Goal: Task Accomplishment & Management: Manage account settings

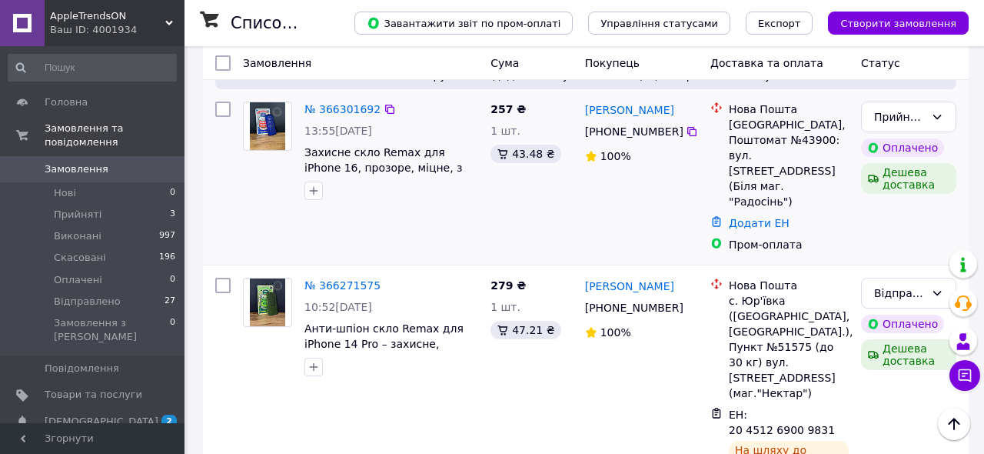
scroll to position [694, 0]
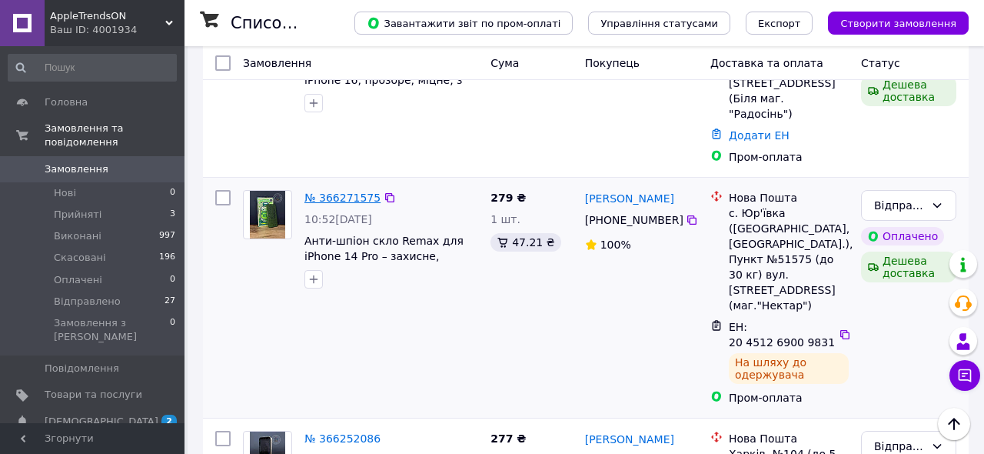
click at [359, 191] on link "№ 366271575" at bounding box center [342, 197] width 76 height 12
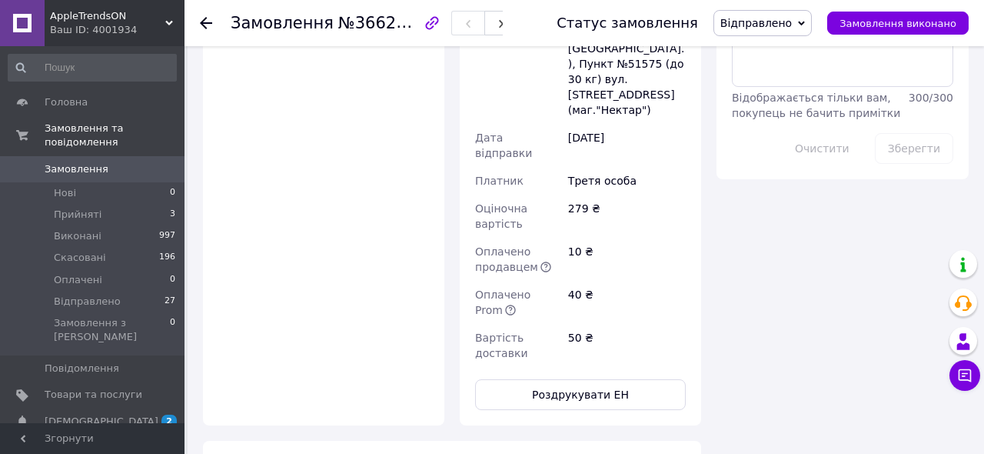
scroll to position [1001, 0]
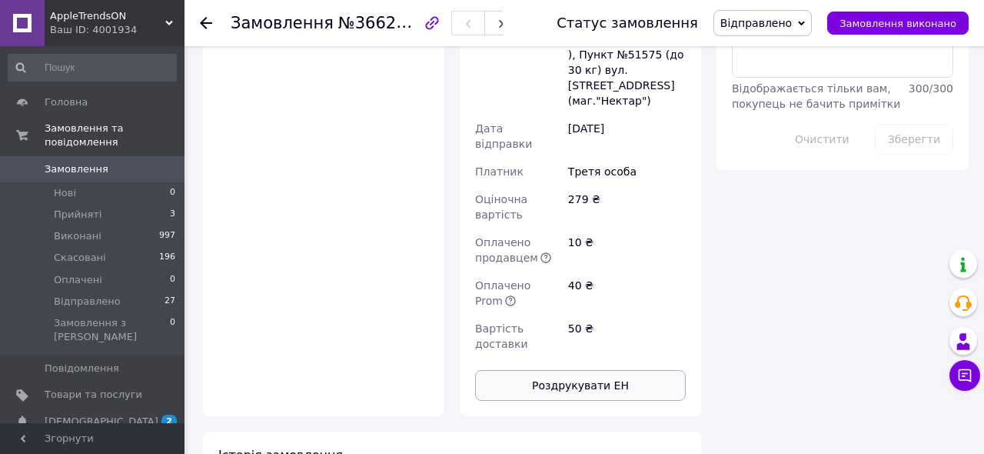
click at [619, 370] on button "Роздрукувати ЕН" at bounding box center [580, 385] width 211 height 31
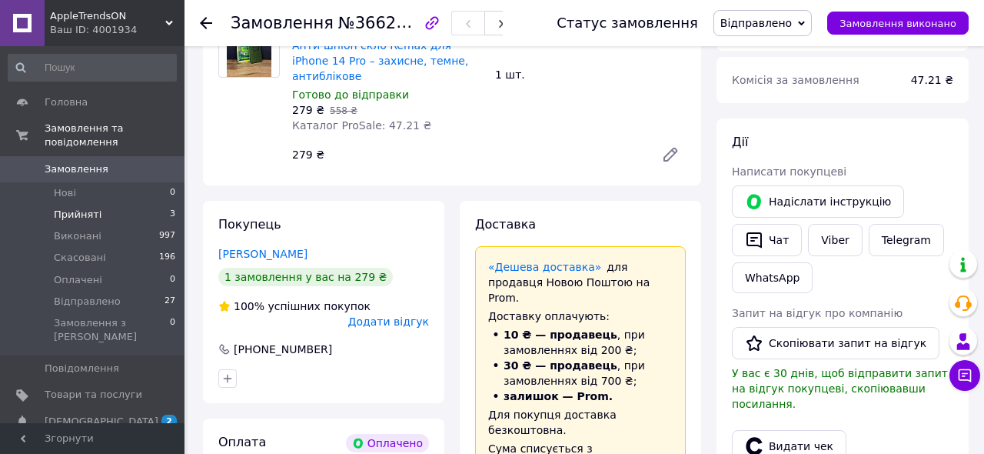
scroll to position [0, 0]
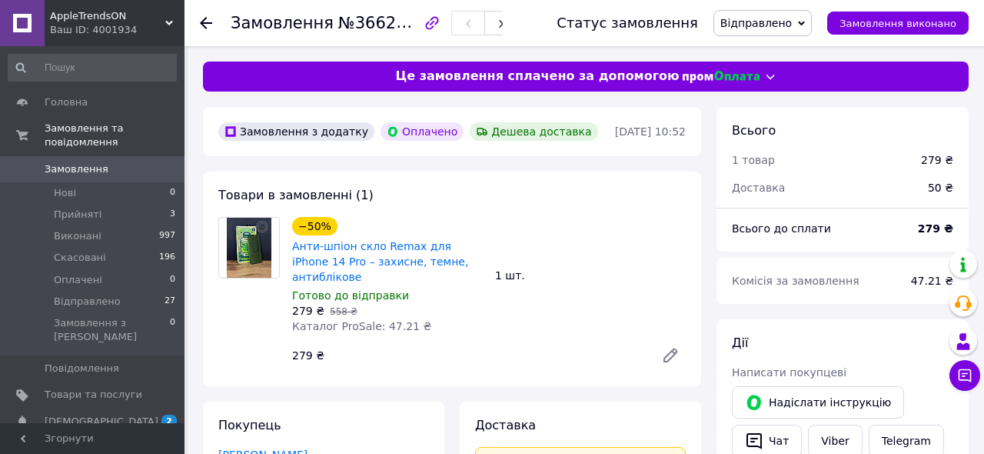
click at [101, 171] on span "Замовлення" at bounding box center [77, 169] width 64 height 14
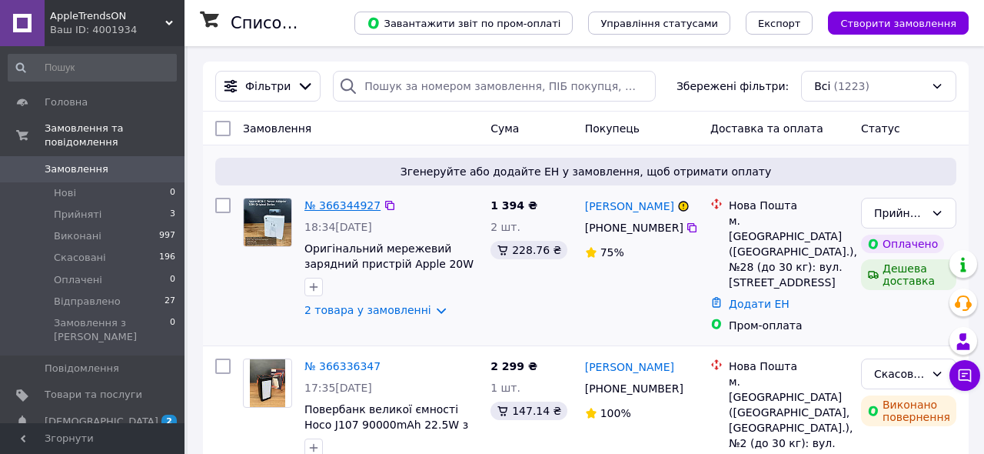
click at [351, 205] on link "№ 366344927" at bounding box center [342, 205] width 76 height 12
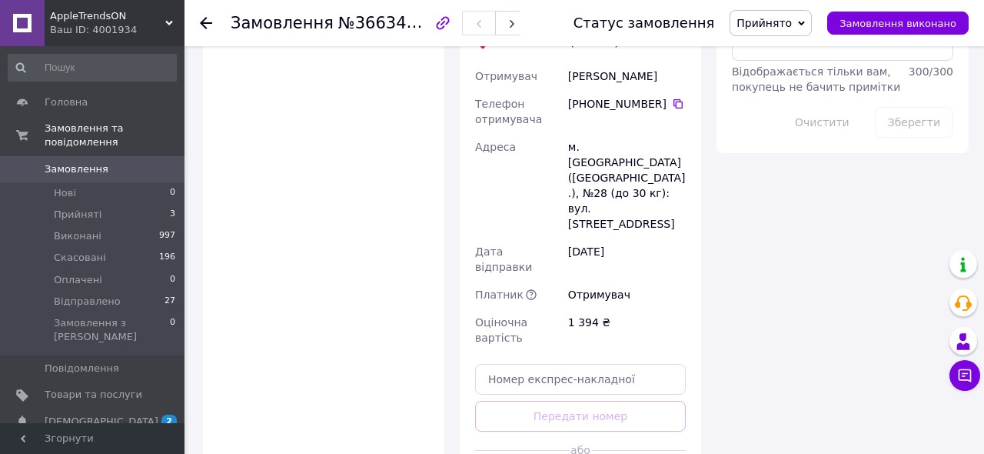
scroll to position [1024, 0]
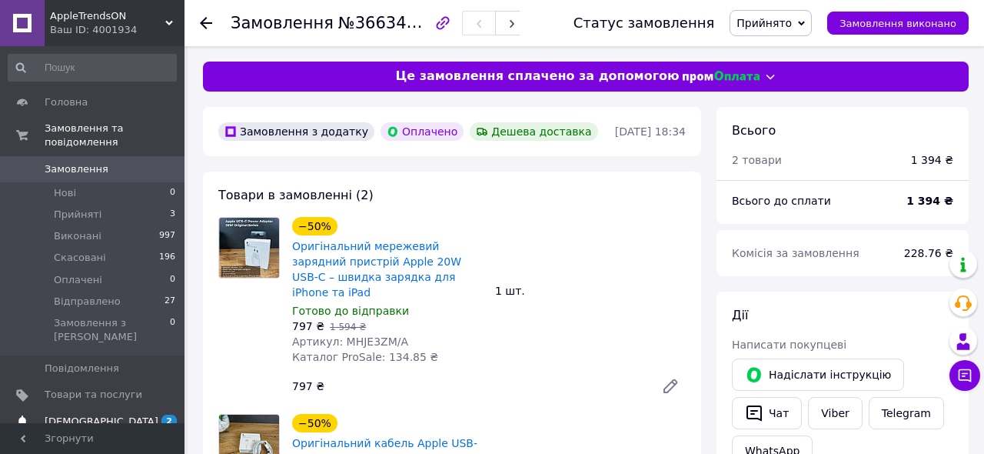
click at [92, 414] on span "[DEMOGRAPHIC_DATA]" at bounding box center [102, 421] width 114 height 14
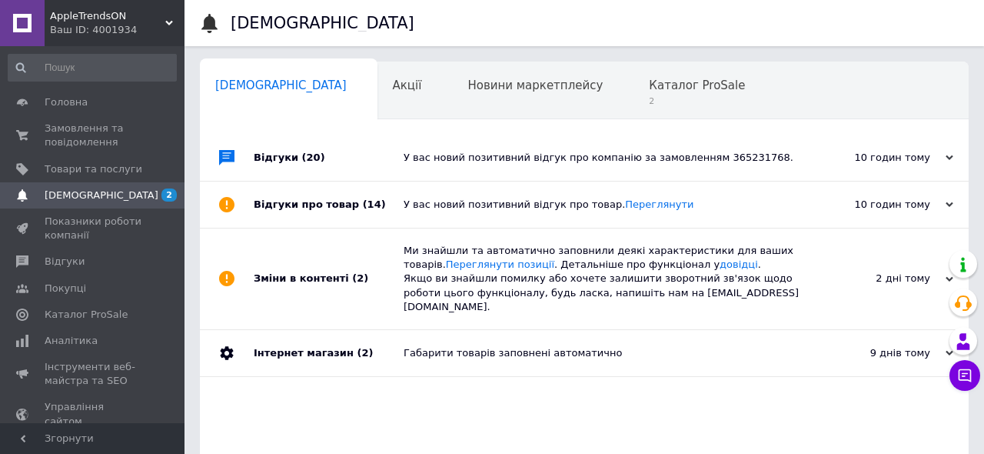
scroll to position [0, 8]
click at [641, 95] on span "2" at bounding box center [689, 101] width 96 height 12
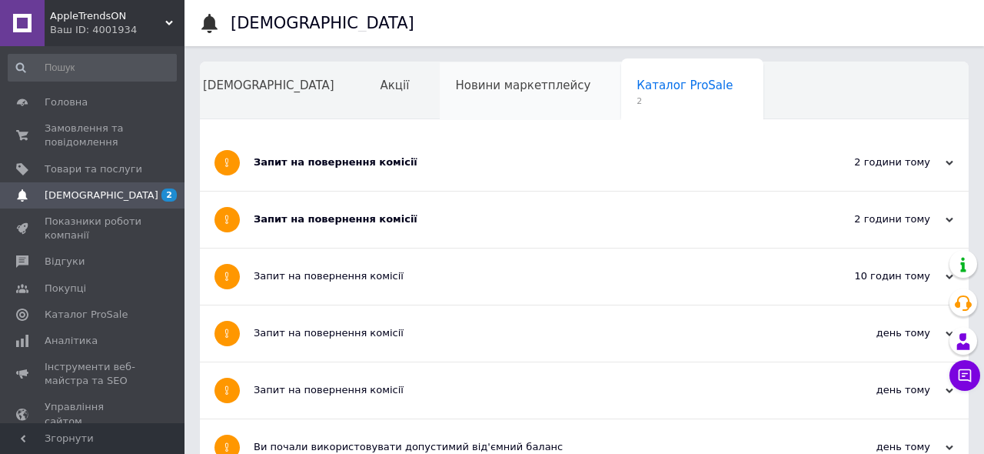
click at [459, 98] on div "Новини маркетплейсу" at bounding box center [530, 91] width 181 height 58
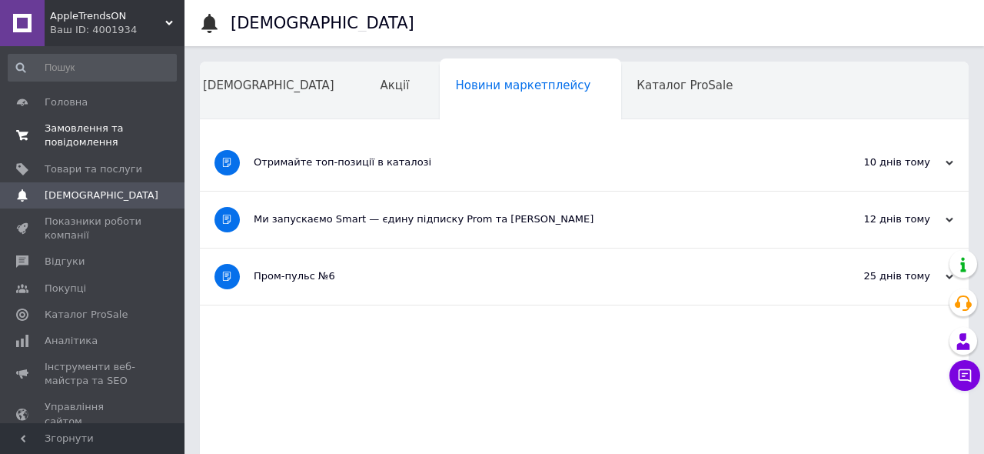
click at [109, 127] on span "Замовлення та повідомлення" at bounding box center [94, 135] width 98 height 28
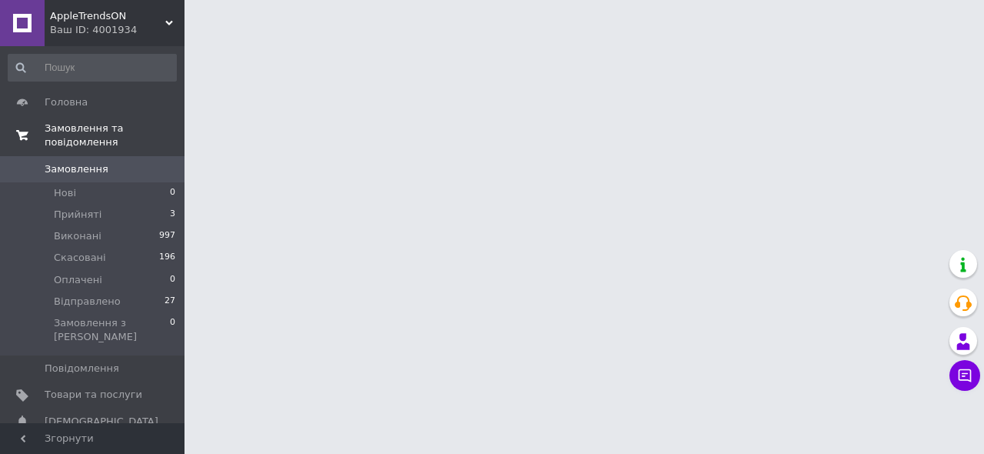
click at [109, 127] on span "Замовлення та повідомлення" at bounding box center [115, 135] width 140 height 28
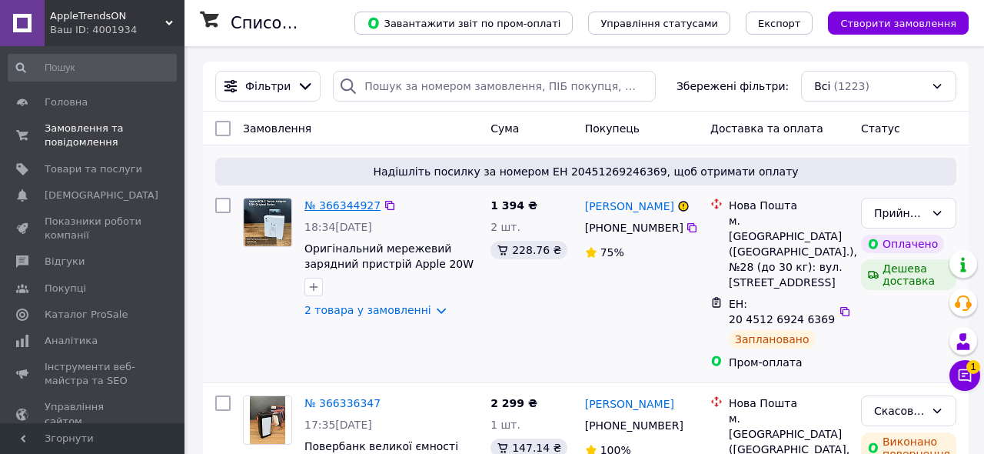
click at [343, 205] on link "№ 366344927" at bounding box center [342, 205] width 76 height 12
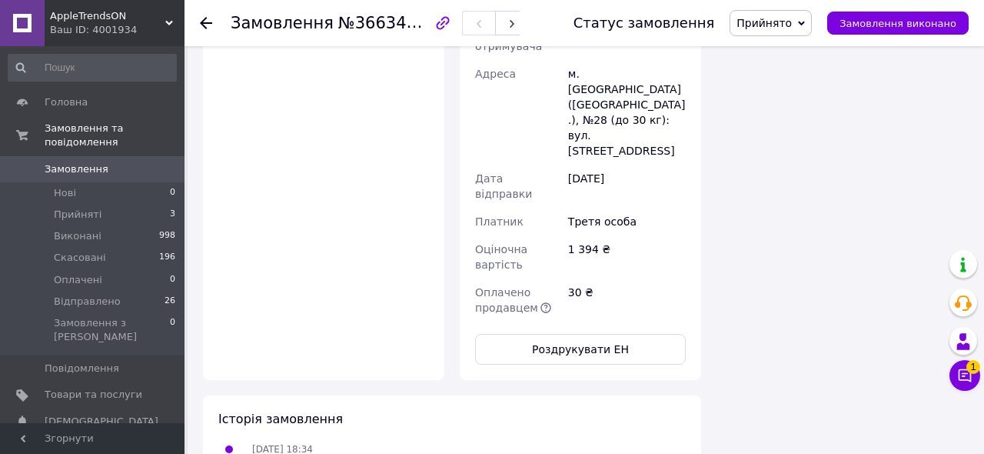
scroll to position [1191, 0]
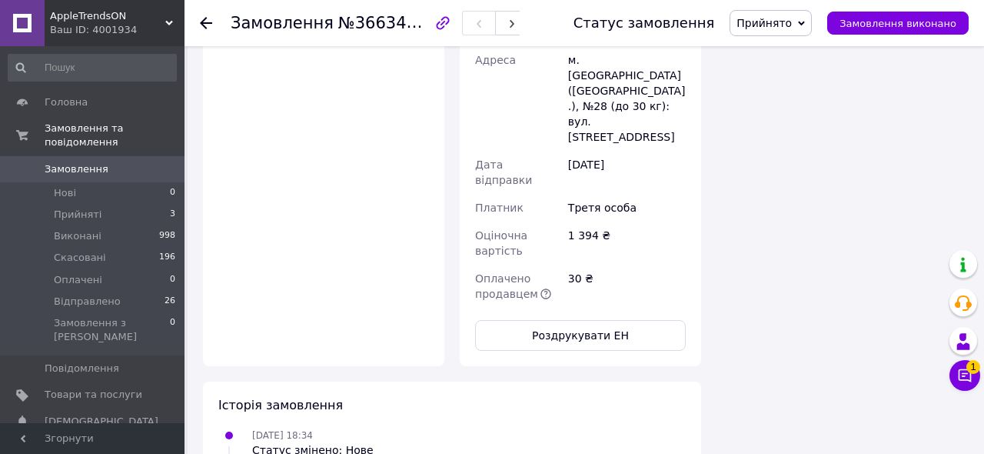
click at [617, 320] on button "Роздрукувати ЕН" at bounding box center [580, 335] width 211 height 31
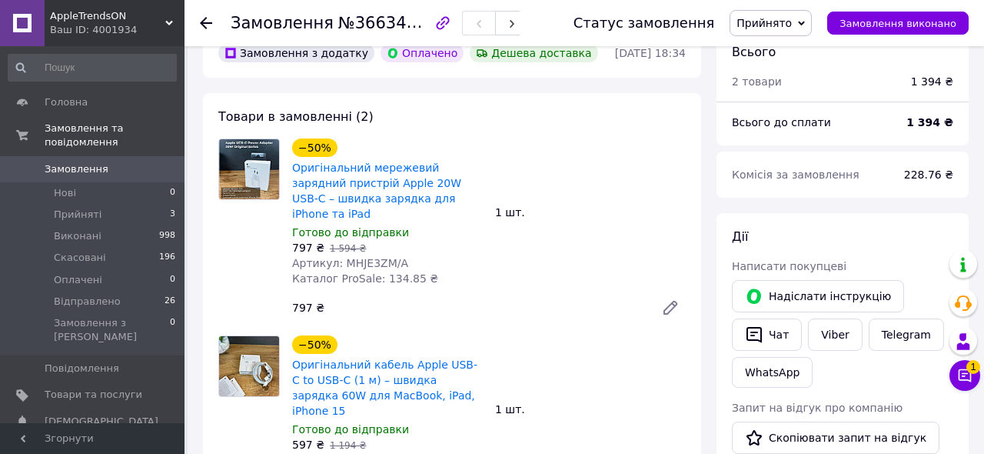
scroll to position [0, 0]
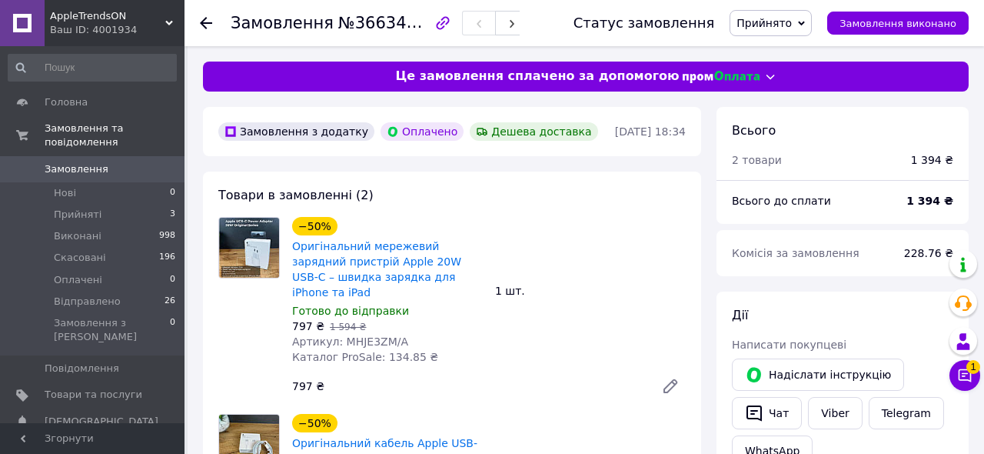
click at [119, 165] on span "Замовлення" at bounding box center [94, 169] width 98 height 14
